Goal: Transaction & Acquisition: Book appointment/travel/reservation

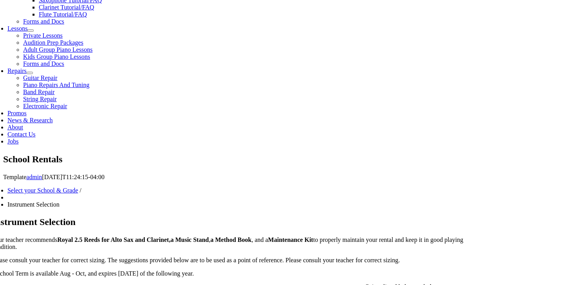
scroll to position [357, 0]
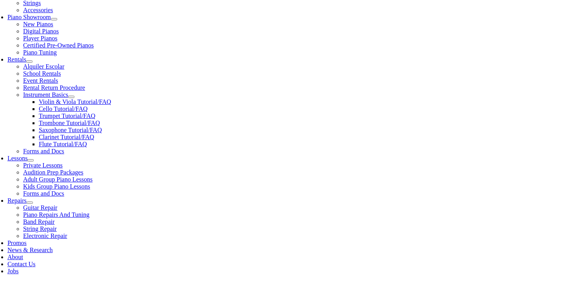
scroll to position [226, 0]
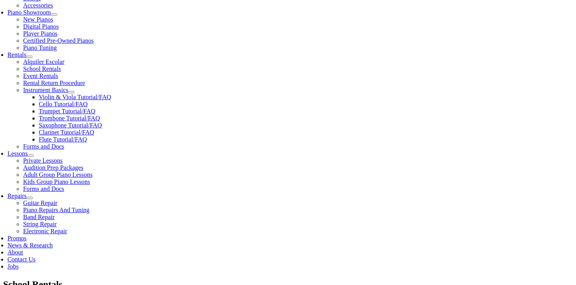
scroll to position [0, 0]
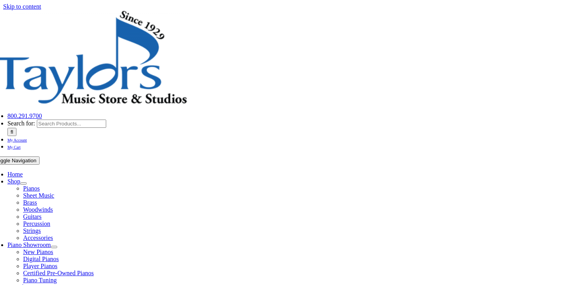
click at [26, 283] on span "Rentals" at bounding box center [16, 286] width 19 height 7
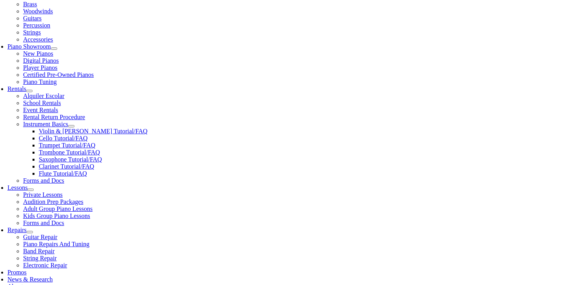
scroll to position [212, 0]
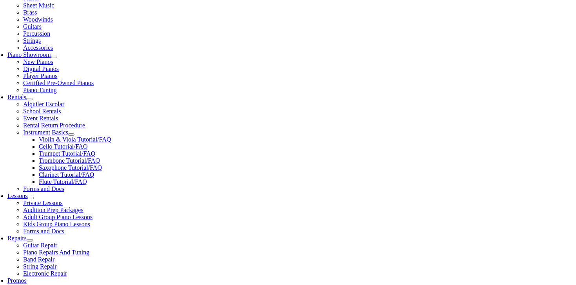
scroll to position [261, 0]
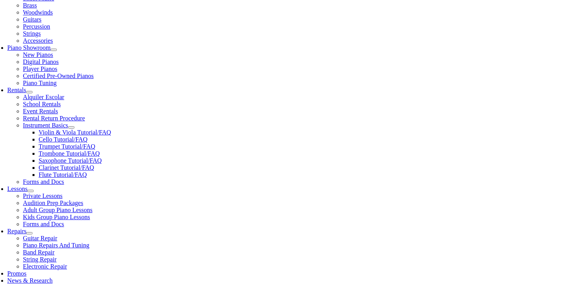
scroll to position [197, 0]
